Goal: Information Seeking & Learning: Learn about a topic

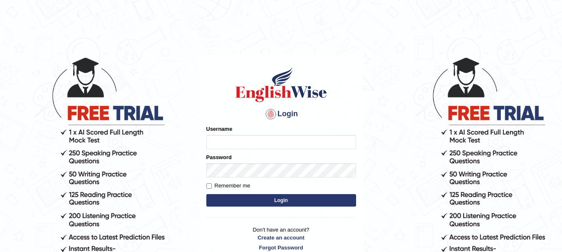
type input "yadwinder_online"
click at [244, 198] on button "Login" at bounding box center [281, 200] width 150 height 12
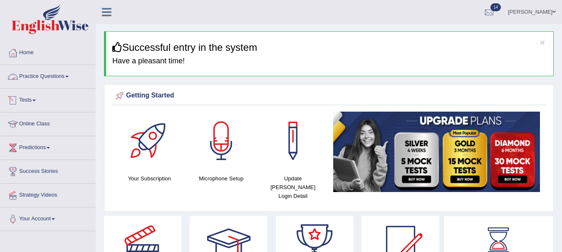
click at [60, 74] on link "Practice Questions" at bounding box center [47, 75] width 95 height 21
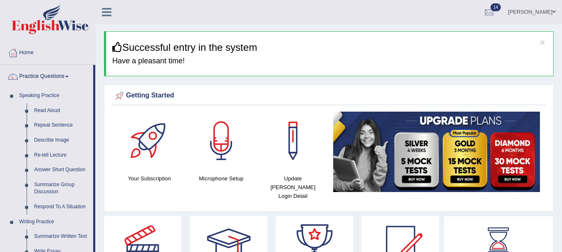
click at [44, 108] on link "Read Aloud" at bounding box center [61, 110] width 63 height 15
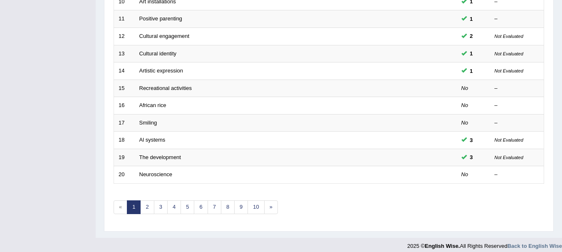
scroll to position [299, 0]
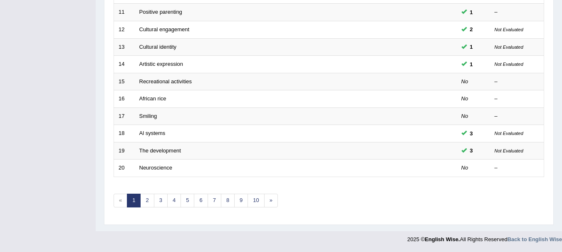
click at [149, 81] on link "Recreational activities" at bounding box center [165, 81] width 52 height 6
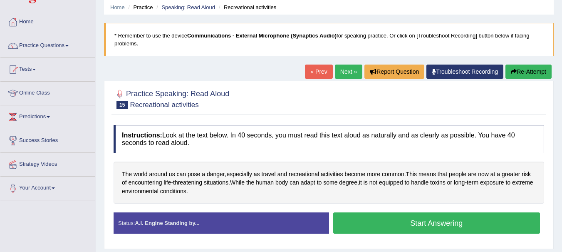
scroll to position [82, 0]
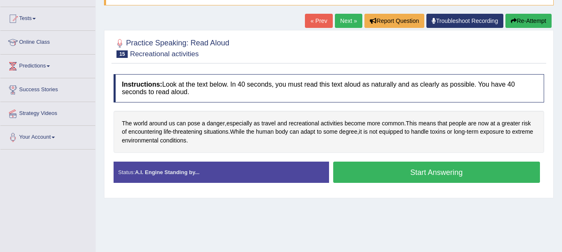
click at [379, 174] on button "Start Answering" at bounding box center [436, 171] width 207 height 21
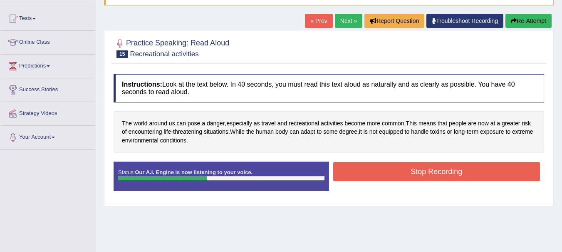
click at [379, 174] on button "Stop Recording" at bounding box center [436, 171] width 207 height 19
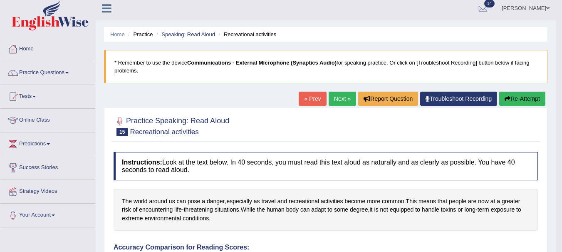
scroll to position [0, 0]
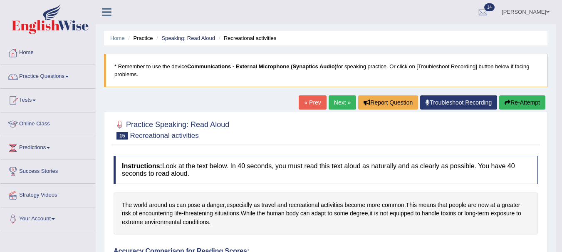
click at [335, 104] on link "Next »" at bounding box center [342, 102] width 27 height 14
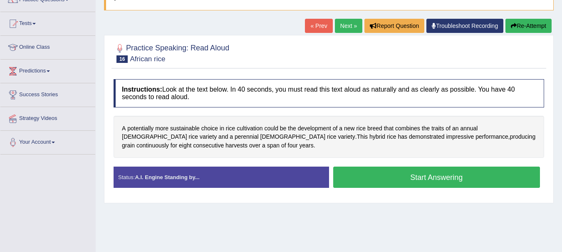
click at [368, 180] on button "Start Answering" at bounding box center [436, 176] width 207 height 21
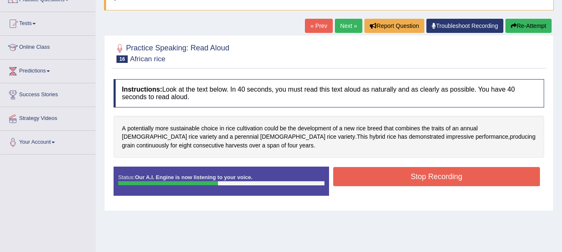
click at [368, 180] on button "Stop Recording" at bounding box center [436, 176] width 207 height 19
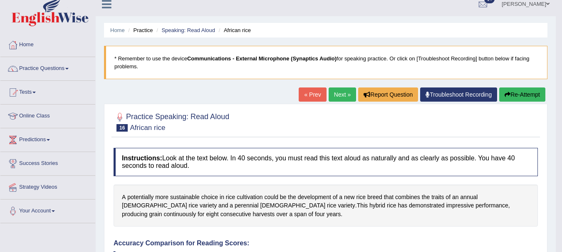
scroll to position [5, 0]
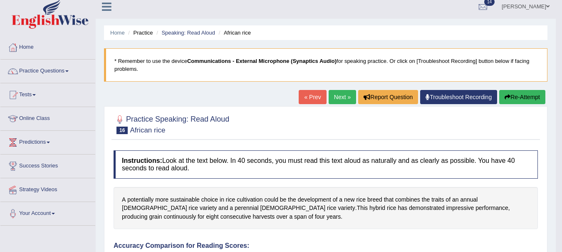
click at [47, 74] on link "Practice Questions" at bounding box center [47, 69] width 95 height 21
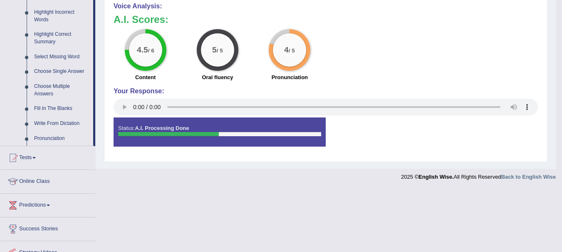
click at [36, 158] on span at bounding box center [33, 158] width 3 height 2
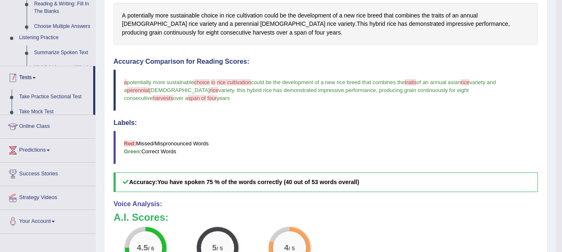
scroll to position [101, 0]
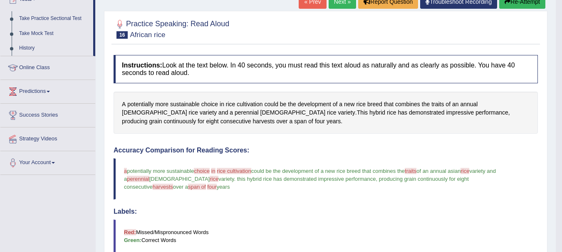
click at [41, 20] on link "Take Practice Sectional Test" at bounding box center [54, 18] width 78 height 15
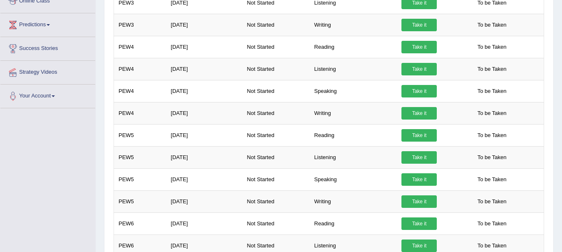
click at [410, 97] on link "Take it" at bounding box center [418, 91] width 35 height 12
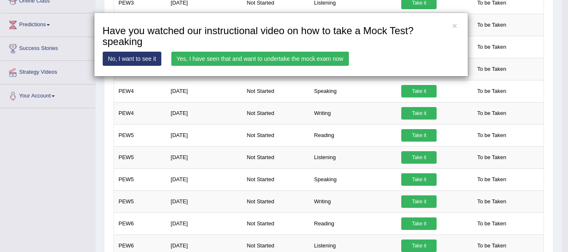
click at [307, 60] on link "Yes, I have seen that and want to undertake the mock exam now" at bounding box center [260, 59] width 178 height 14
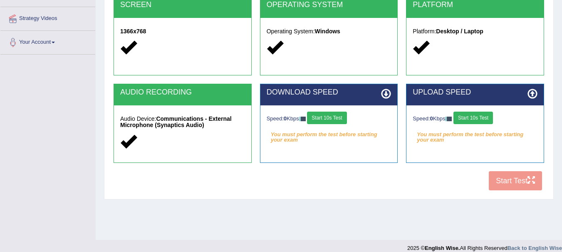
scroll to position [185, 0]
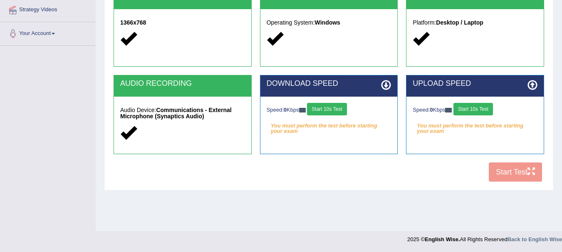
click at [344, 112] on button "Start 10s Test" at bounding box center [327, 109] width 40 height 12
click at [476, 109] on button "Start 10s Test" at bounding box center [474, 109] width 40 height 12
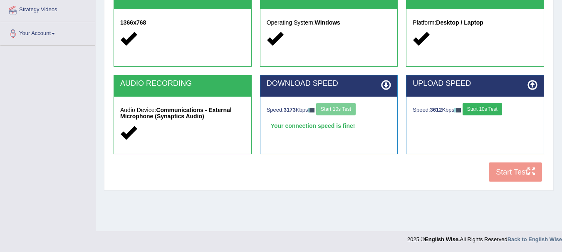
click at [479, 109] on button "Start 10s Test" at bounding box center [483, 109] width 40 height 12
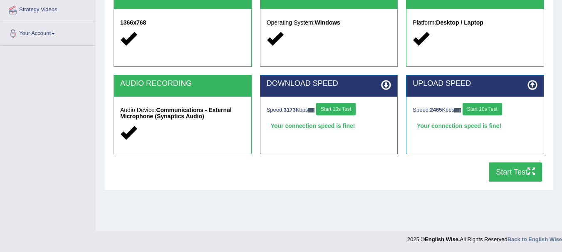
click at [517, 173] on button "Start Test" at bounding box center [515, 171] width 53 height 19
